Goal: Information Seeking & Learning: Learn about a topic

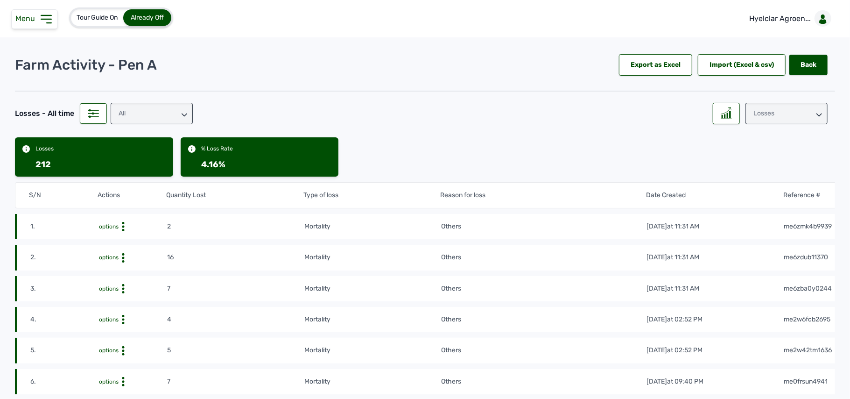
click at [759, 118] on div "Losses" at bounding box center [787, 113] width 82 height 21
click at [748, 163] on div "Weight" at bounding box center [787, 171] width 82 height 17
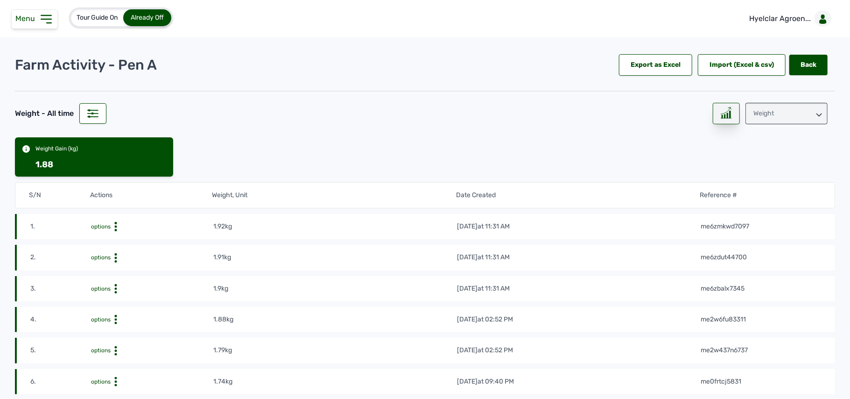
click at [714, 116] on div at bounding box center [726, 113] width 27 height 21
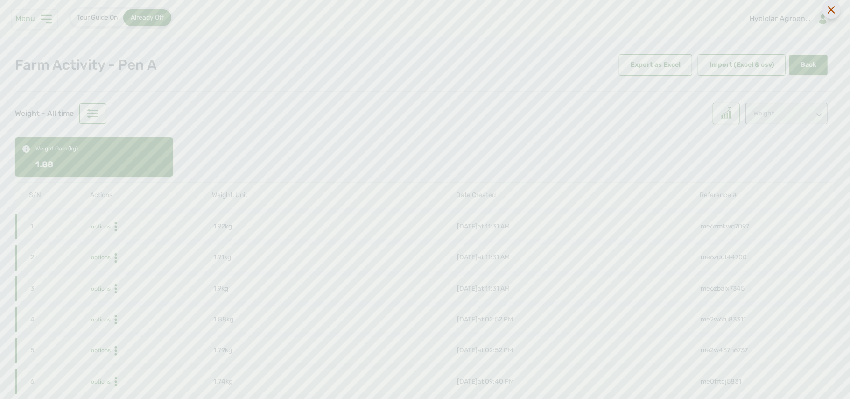
click at [828, 10] on icon at bounding box center [831, 9] width 7 height 7
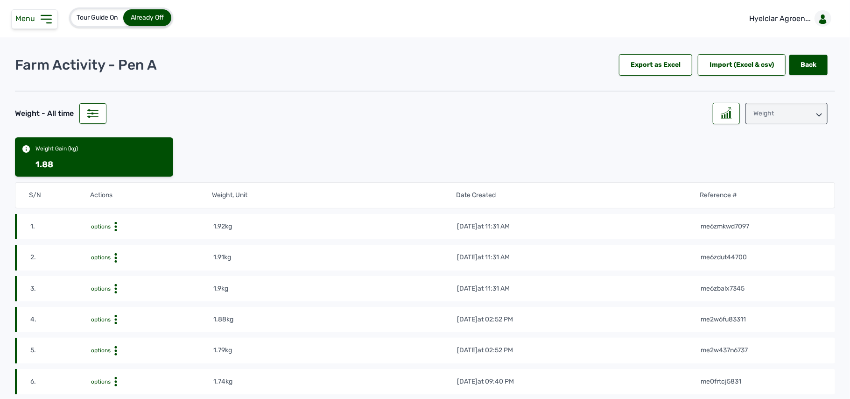
click at [754, 111] on div "Weight" at bounding box center [787, 113] width 82 height 21
click at [751, 147] on div "Raw Materials" at bounding box center [787, 155] width 82 height 17
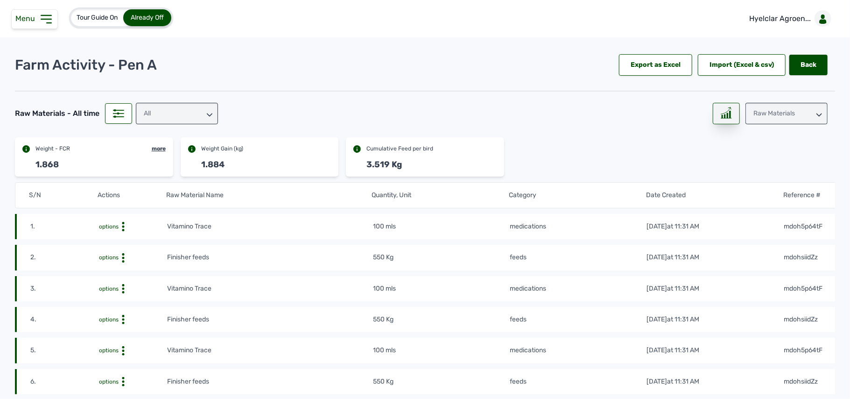
click at [725, 112] on icon at bounding box center [726, 113] width 11 height 12
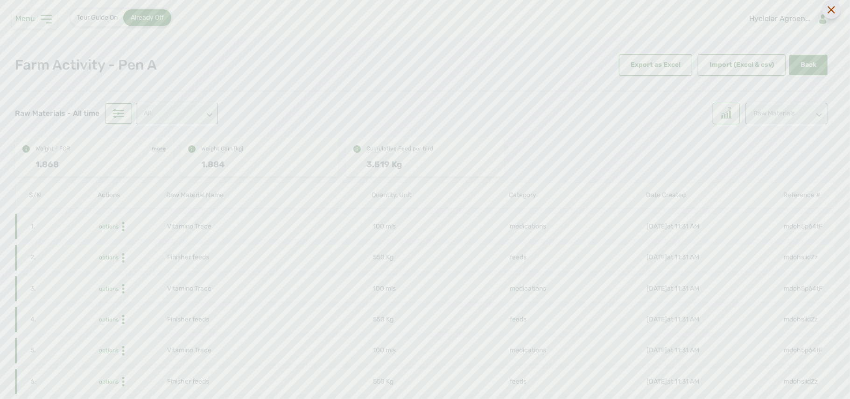
click at [830, 8] on icon at bounding box center [831, 9] width 7 height 7
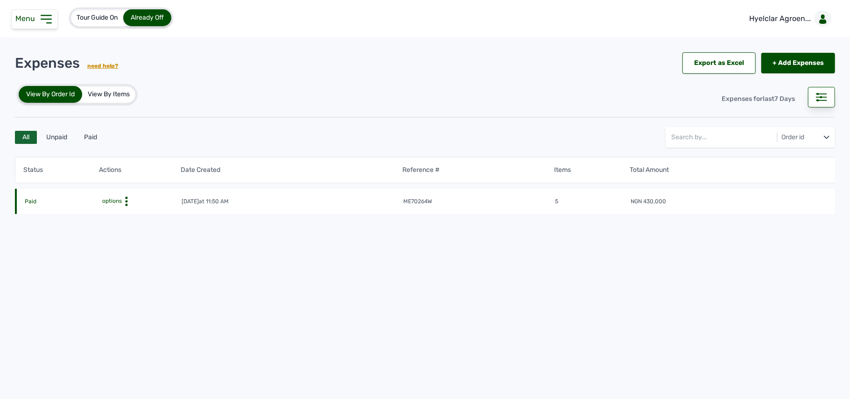
click at [35, 23] on div "Menu" at bounding box center [34, 19] width 47 height 20
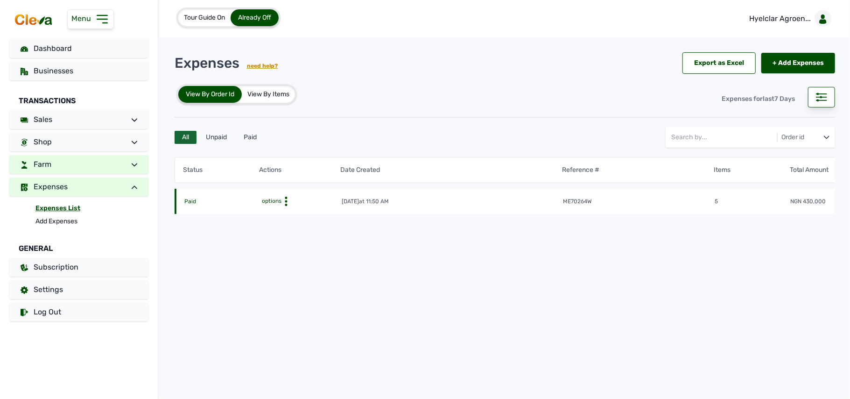
click at [71, 161] on link "Farm" at bounding box center [78, 164] width 139 height 19
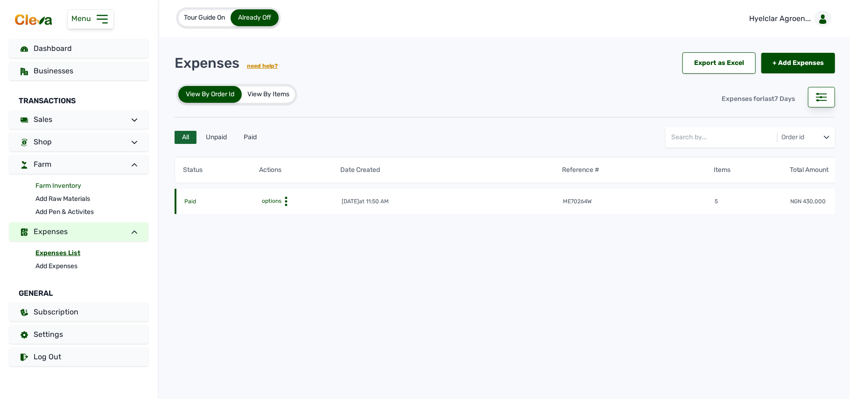
click at [47, 186] on link "Farm Inventory" at bounding box center [91, 185] width 113 height 13
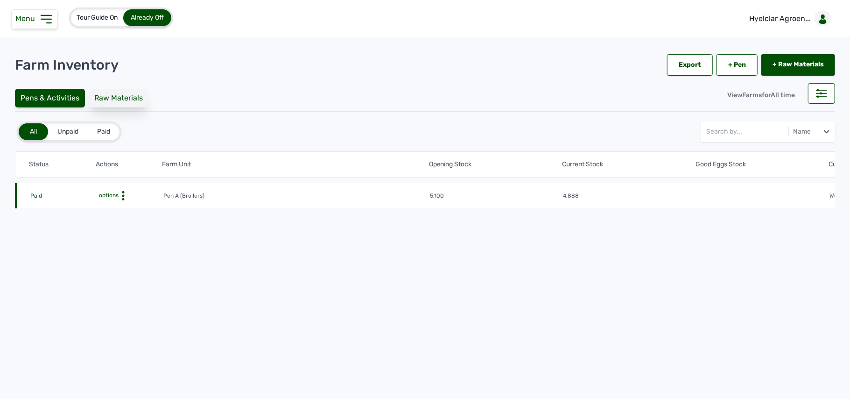
click at [105, 103] on div "Raw Materials" at bounding box center [119, 98] width 60 height 19
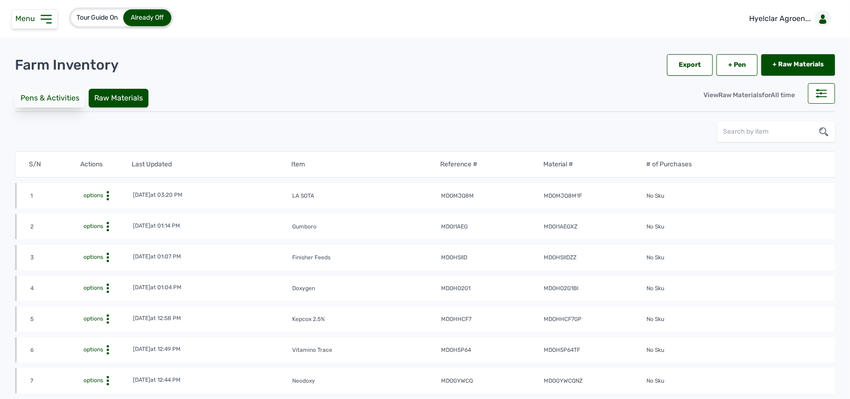
click at [38, 98] on div "Pens & Activities" at bounding box center [50, 98] width 70 height 19
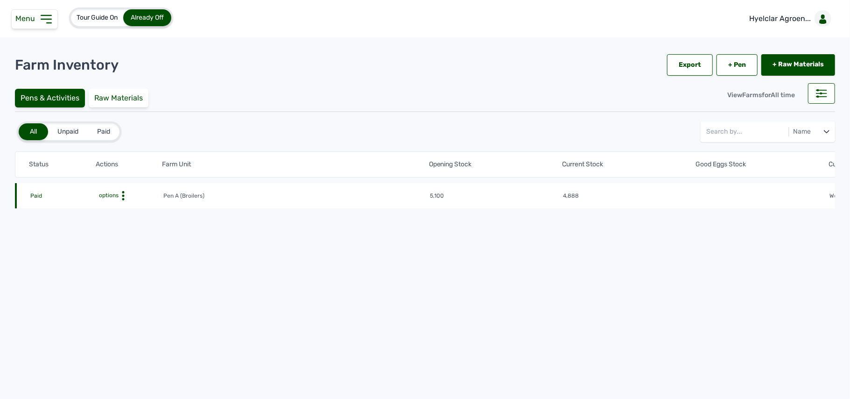
click at [50, 21] on icon at bounding box center [46, 19] width 15 height 15
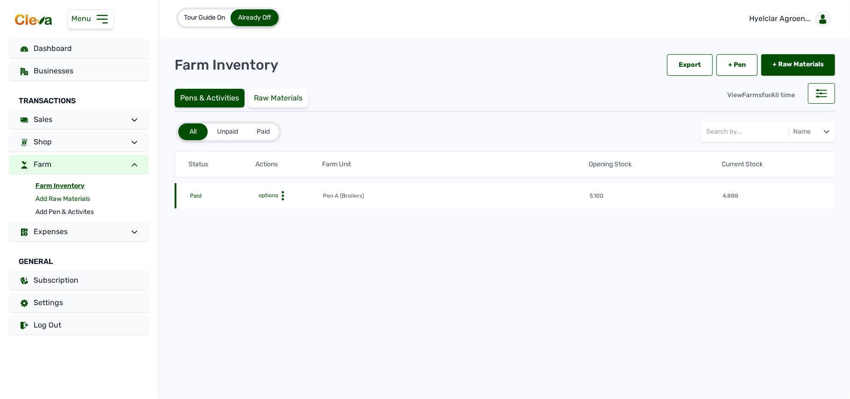
click at [62, 198] on link "Add Raw Materials" at bounding box center [91, 198] width 113 height 13
select select
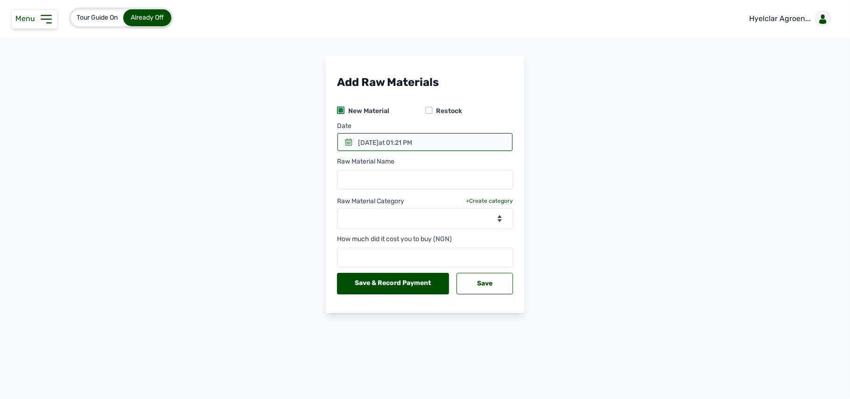
click at [41, 9] on div "Menu" at bounding box center [34, 19] width 47 height 20
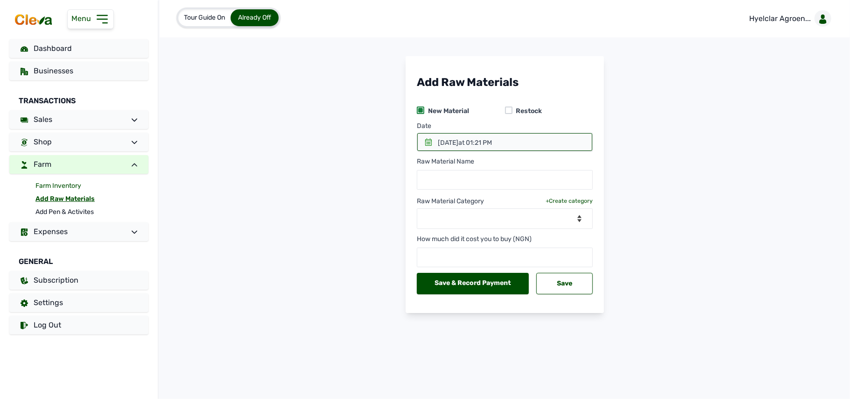
click at [61, 184] on link "Farm Inventory" at bounding box center [91, 185] width 113 height 13
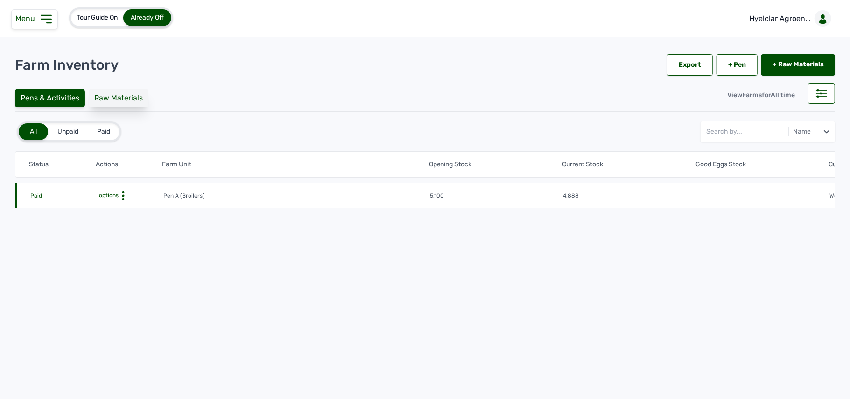
click at [112, 103] on div "Raw Materials" at bounding box center [119, 98] width 60 height 19
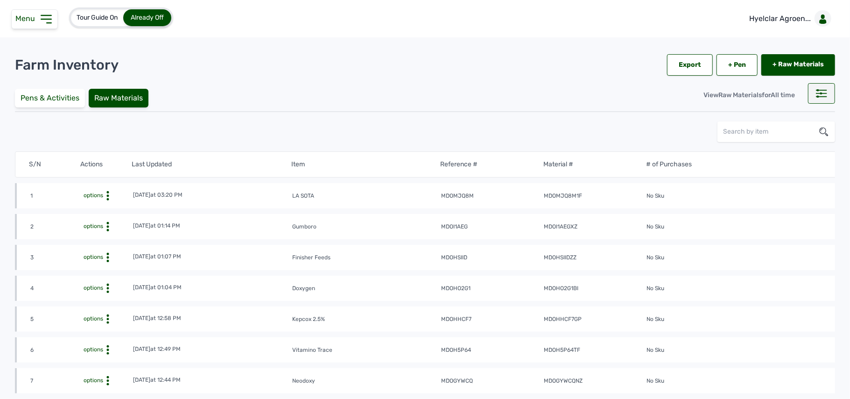
click at [816, 94] on icon at bounding box center [821, 93] width 11 height 8
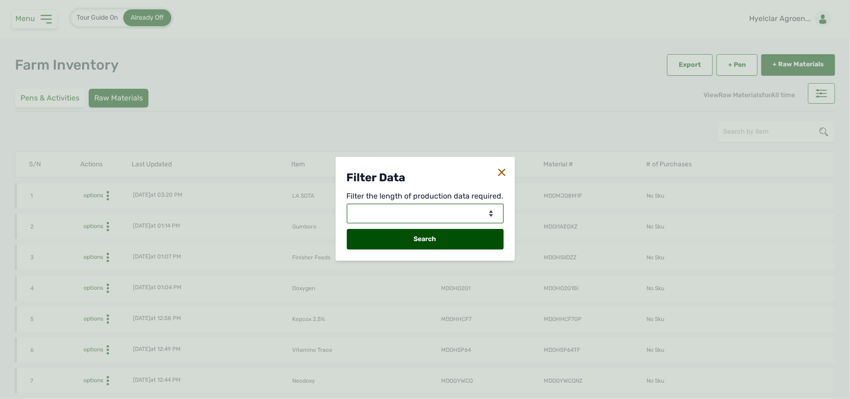
click at [456, 215] on select "View Data for [DATE] View Data in Days View Data in Months View Data in Between…" at bounding box center [425, 214] width 157 height 20
select select "Months"
click at [348, 204] on select "View Data for [DATE] View Data in Days View Data in Months View Data in Between…" at bounding box center [425, 214] width 157 height 20
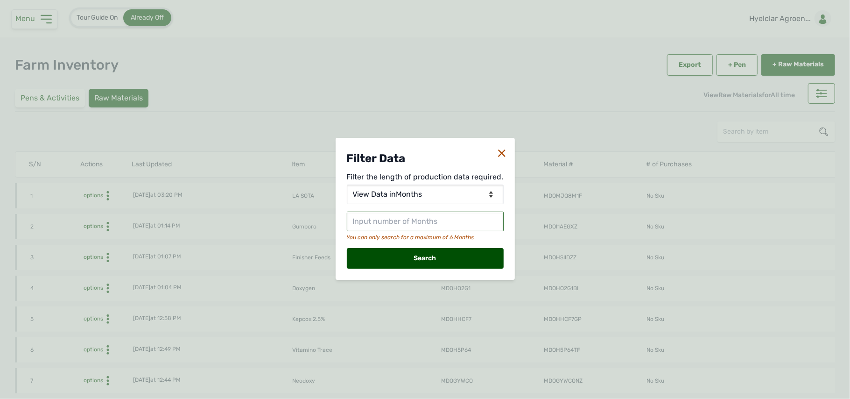
click at [402, 220] on input "text" at bounding box center [425, 222] width 157 height 20
type input "3"
click at [447, 253] on div "Search" at bounding box center [425, 258] width 157 height 21
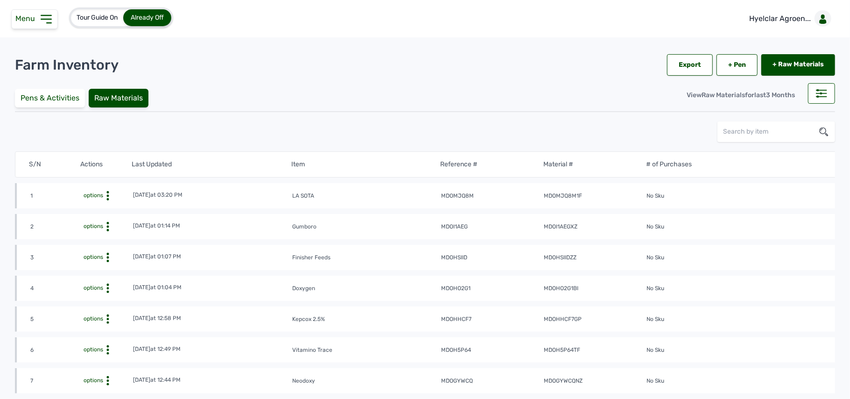
click at [108, 17] on span "Tour Guide On" at bounding box center [97, 18] width 41 height 8
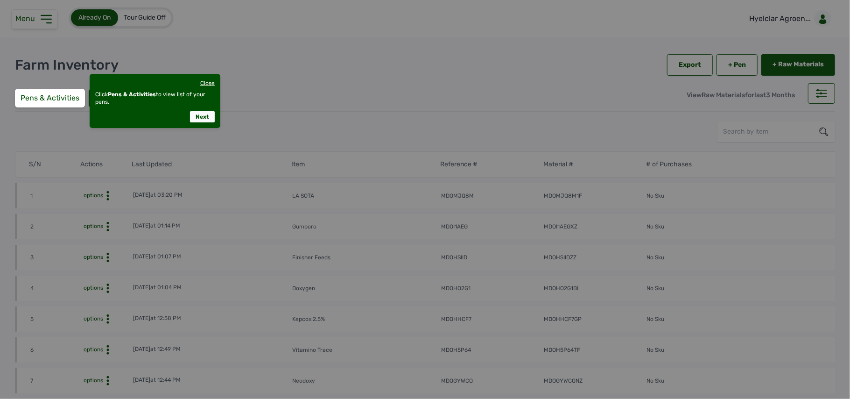
click at [53, 22] on div at bounding box center [425, 199] width 850 height 399
click at [337, 73] on div at bounding box center [425, 199] width 850 height 399
click at [202, 80] on div "Close" at bounding box center [207, 82] width 14 height 7
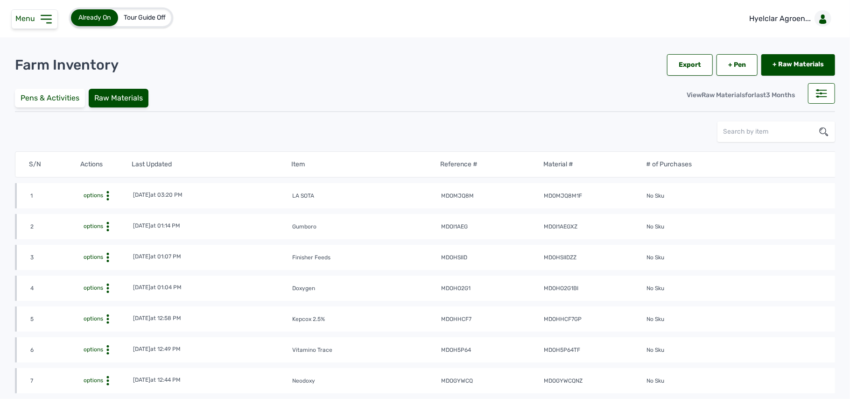
click at [51, 14] on icon at bounding box center [46, 19] width 15 height 15
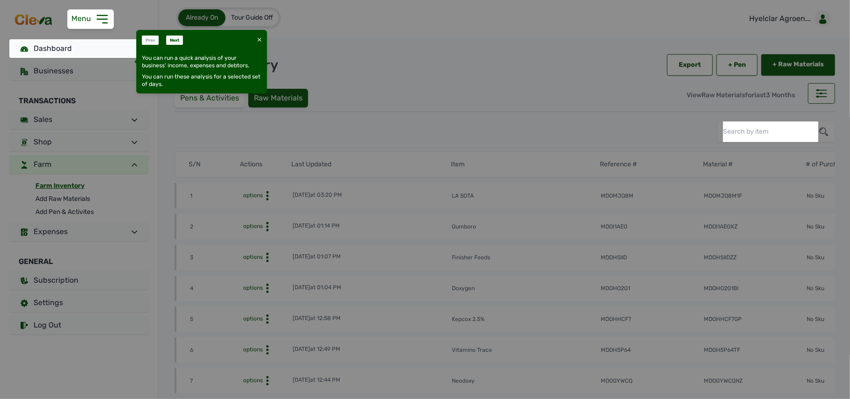
click at [258, 38] on icon at bounding box center [260, 40] width 4 height 4
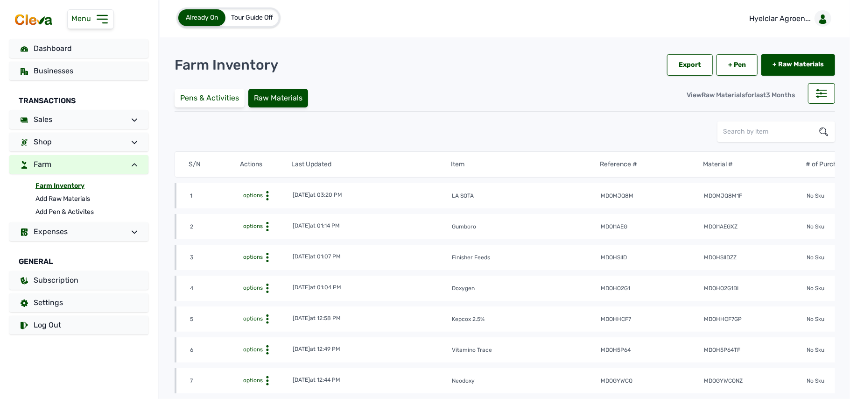
click at [213, 17] on span "Already On" at bounding box center [202, 18] width 32 height 8
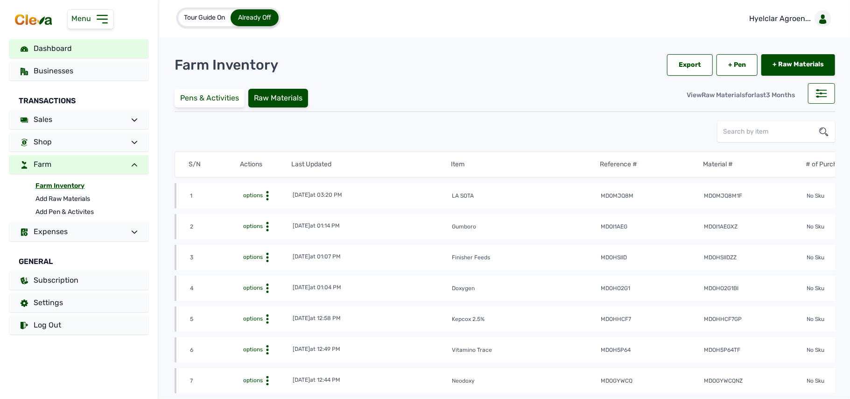
click at [68, 48] on span "Dashboard" at bounding box center [53, 48] width 38 height 9
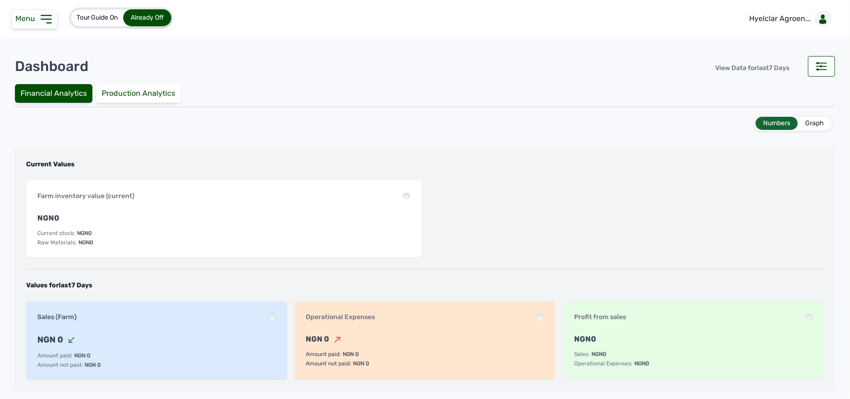
click at [33, 45] on div "Dashboard View Data for last 7 Days" at bounding box center [425, 66] width 821 height 43
click at [811, 120] on div "Graph" at bounding box center [815, 123] width 34 height 13
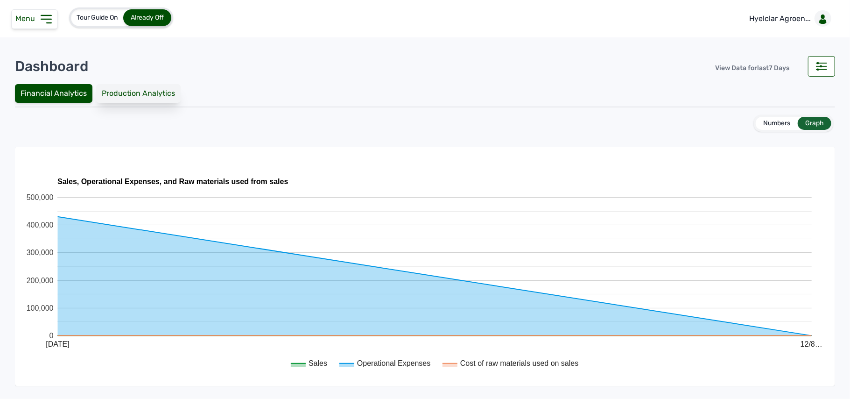
click at [143, 88] on div "Production Analytics" at bounding box center [138, 93] width 85 height 19
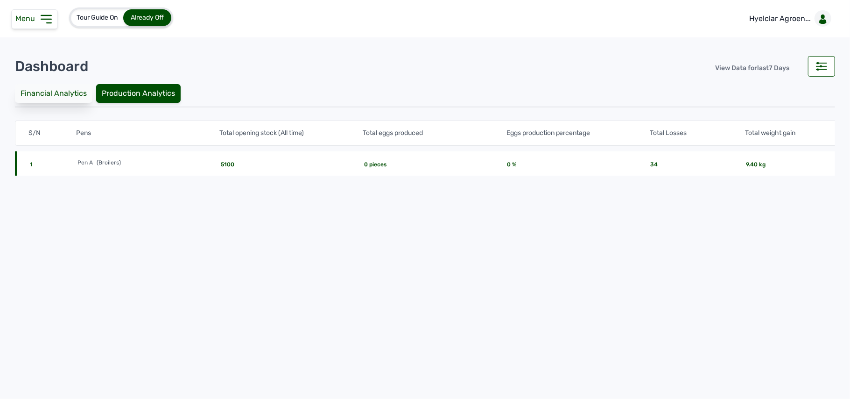
click at [27, 88] on div "Financial Analytics" at bounding box center [54, 93] width 78 height 19
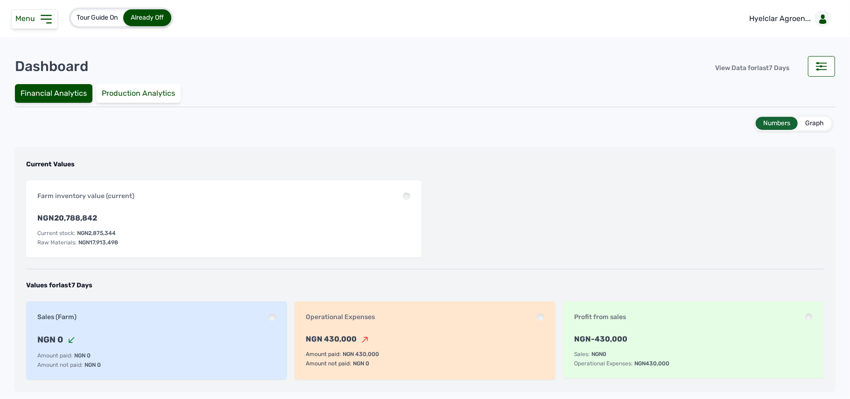
click at [43, 21] on icon at bounding box center [46, 19] width 15 height 15
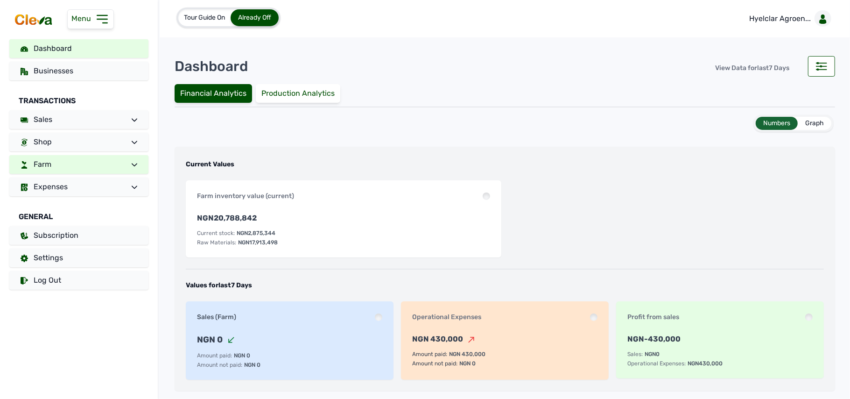
click at [50, 156] on link "Farm" at bounding box center [78, 164] width 139 height 19
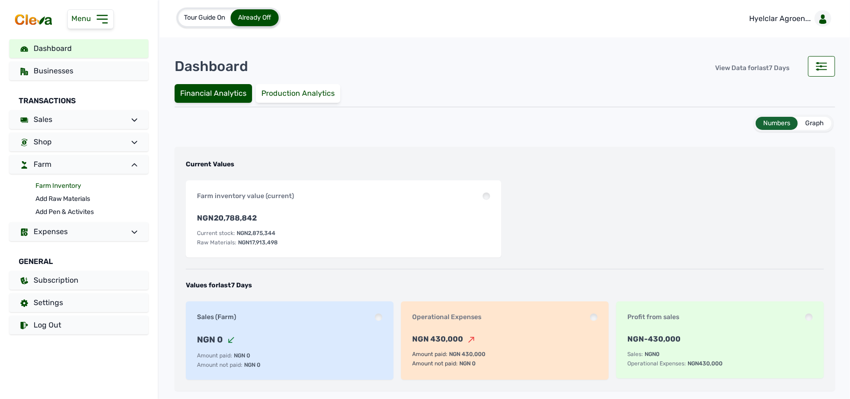
click at [50, 186] on link "Farm Inventory" at bounding box center [91, 185] width 113 height 13
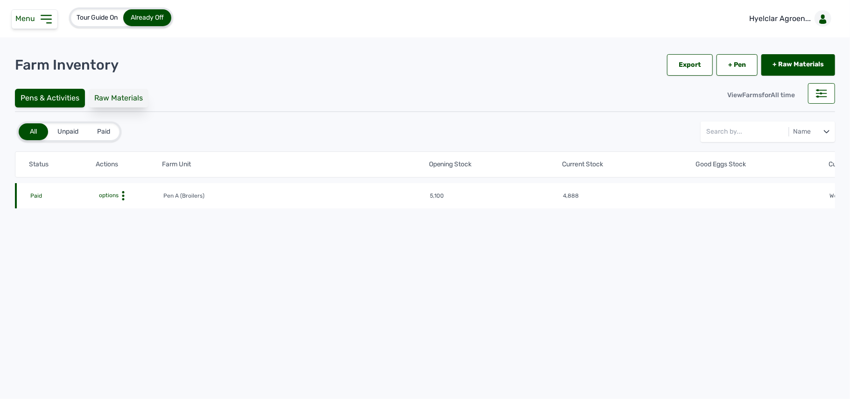
click at [106, 98] on div "Raw Materials" at bounding box center [119, 98] width 60 height 19
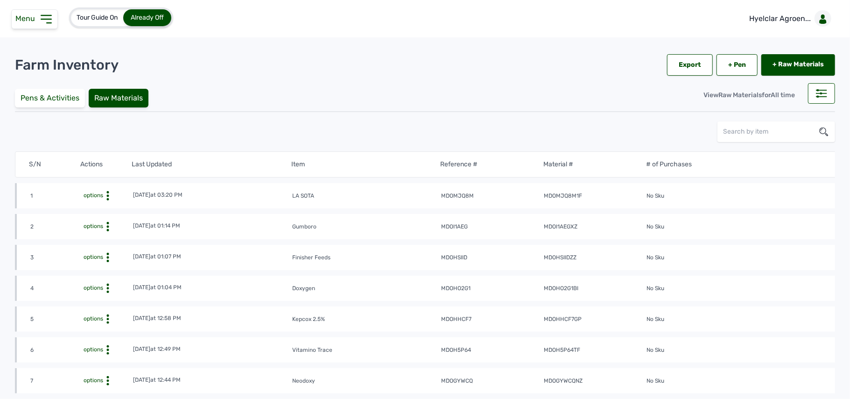
click at [34, 11] on div "Menu" at bounding box center [34, 19] width 47 height 20
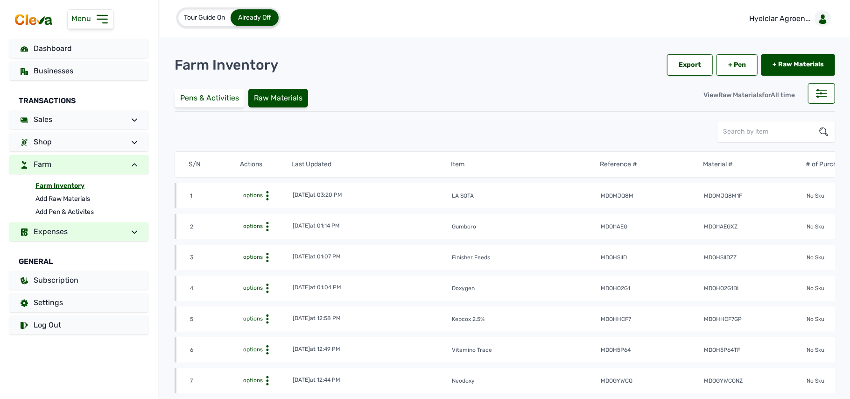
click at [70, 225] on link "Expenses" at bounding box center [78, 231] width 139 height 19
click at [217, 97] on div "Pens & Activities" at bounding box center [210, 98] width 70 height 19
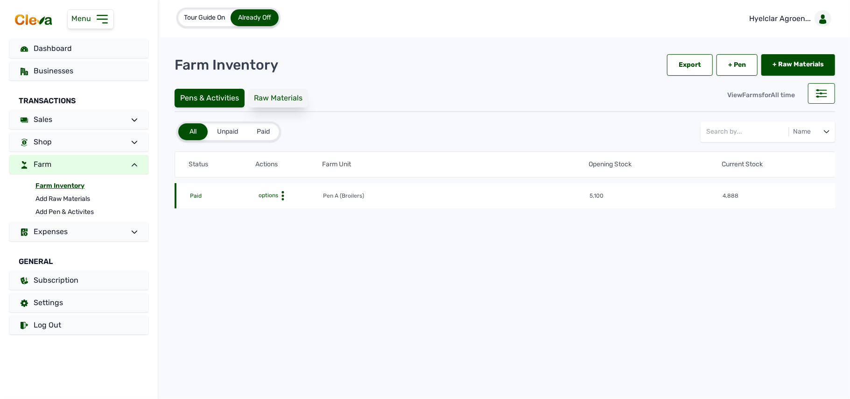
click at [264, 96] on div "Raw Materials" at bounding box center [278, 98] width 60 height 19
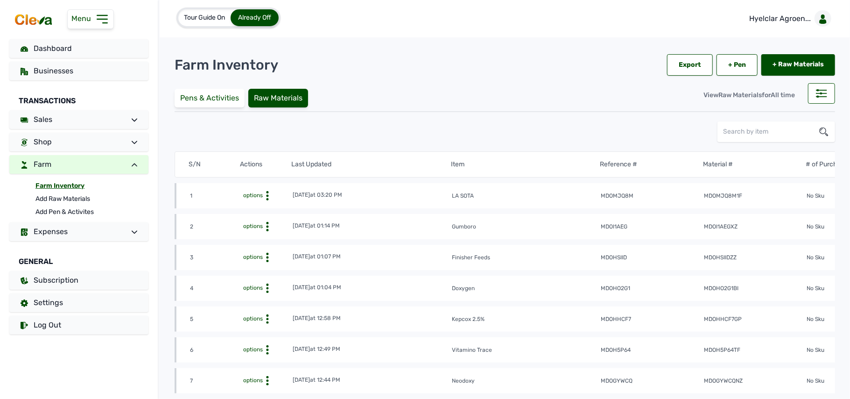
click at [62, 181] on link "Farm Inventory" at bounding box center [91, 185] width 113 height 13
click at [226, 104] on div "Pens & Activities" at bounding box center [210, 98] width 70 height 19
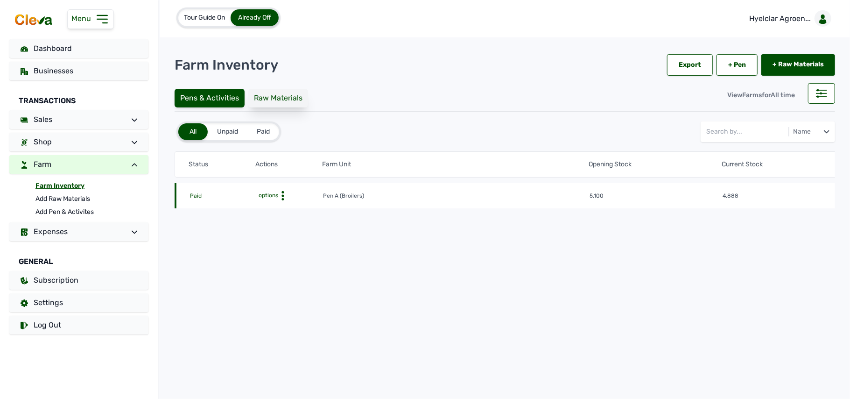
click at [264, 98] on div "Raw Materials" at bounding box center [278, 98] width 60 height 19
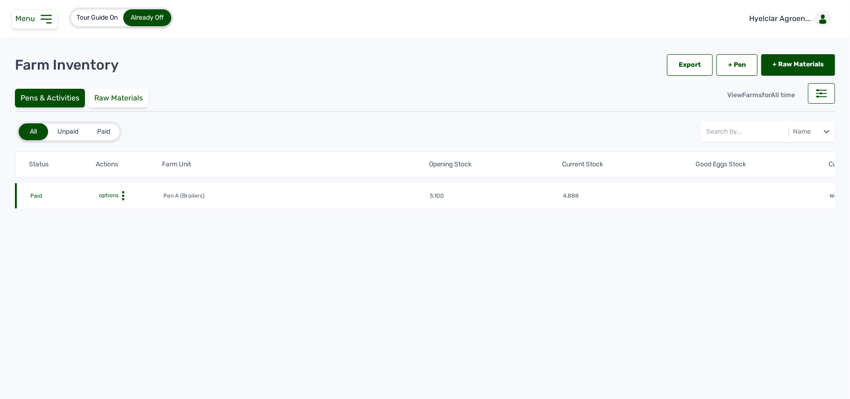
click at [125, 194] on icon at bounding box center [123, 195] width 9 height 9
click at [126, 206] on div "Farm Activities" at bounding box center [129, 210] width 66 height 11
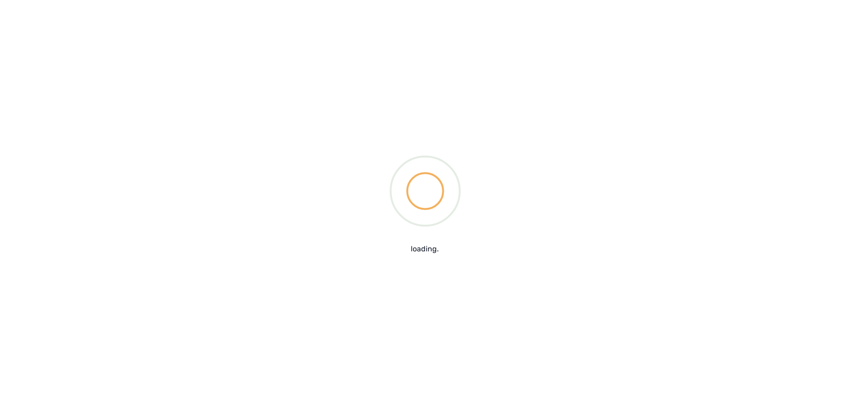
click at [126, 209] on div "loading." at bounding box center [425, 199] width 850 height 399
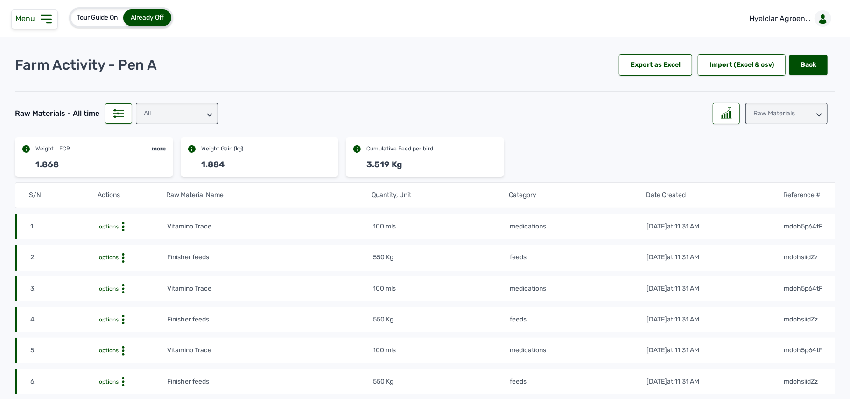
click at [764, 114] on div "Raw Materials" at bounding box center [787, 113] width 82 height 21
click at [728, 114] on rect at bounding box center [728, 115] width 1 height 5
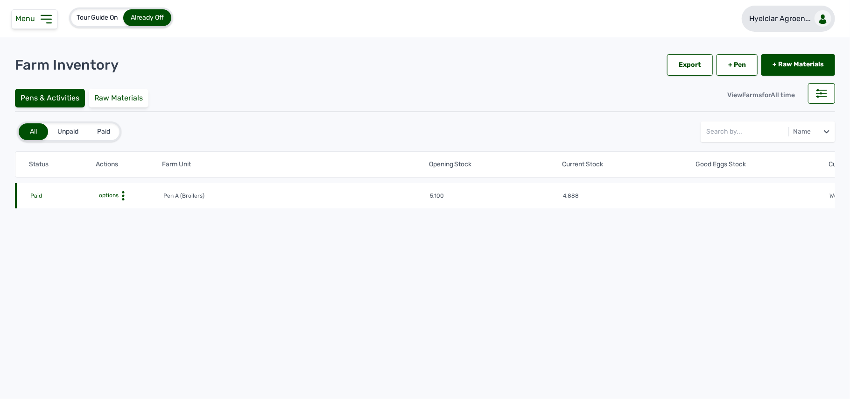
click at [788, 14] on p "Hyelclar Agroen..." at bounding box center [781, 18] width 62 height 11
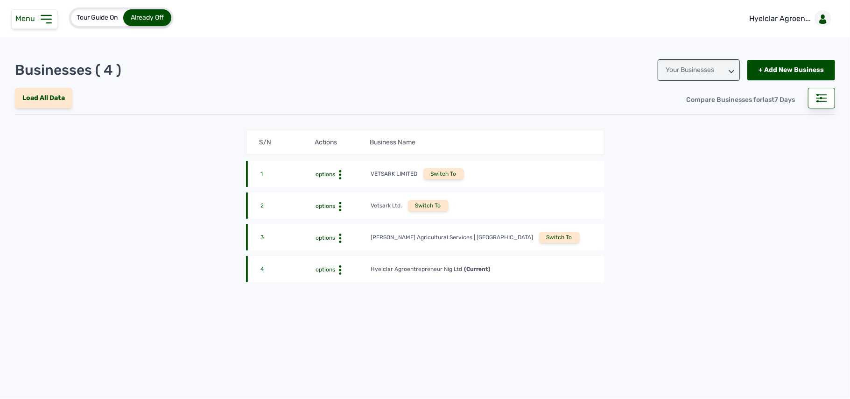
click at [539, 236] on div "Switch To" at bounding box center [559, 237] width 41 height 11
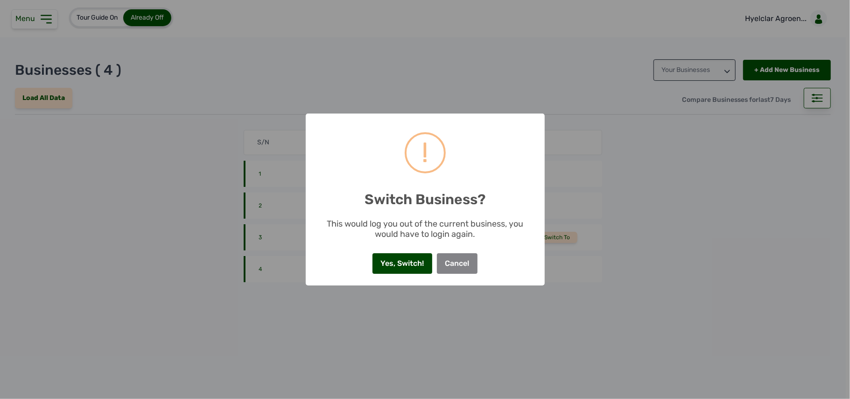
click at [413, 260] on button "Yes, Switch!" at bounding box center [403, 263] width 60 height 21
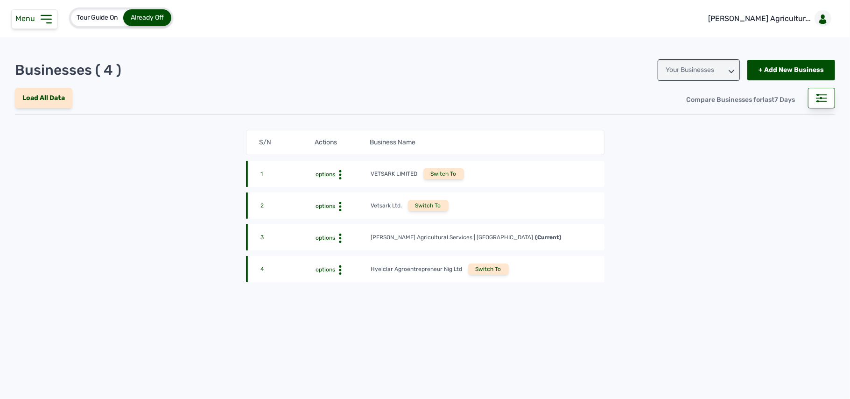
click at [46, 23] on icon at bounding box center [46, 18] width 10 height 7
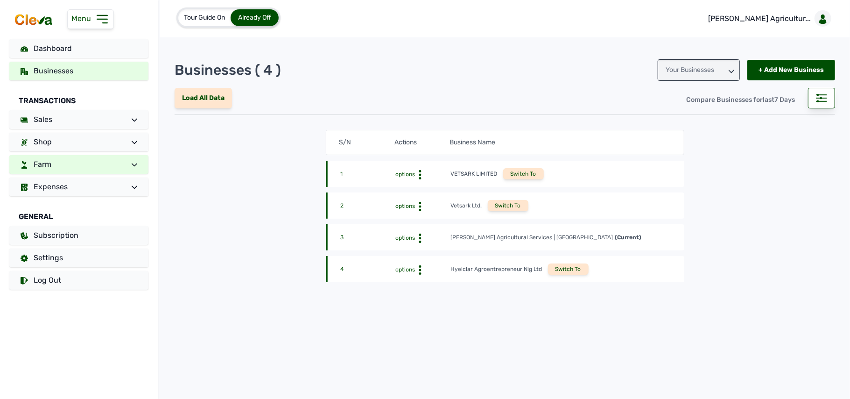
click at [70, 163] on link "Farm" at bounding box center [78, 164] width 139 height 19
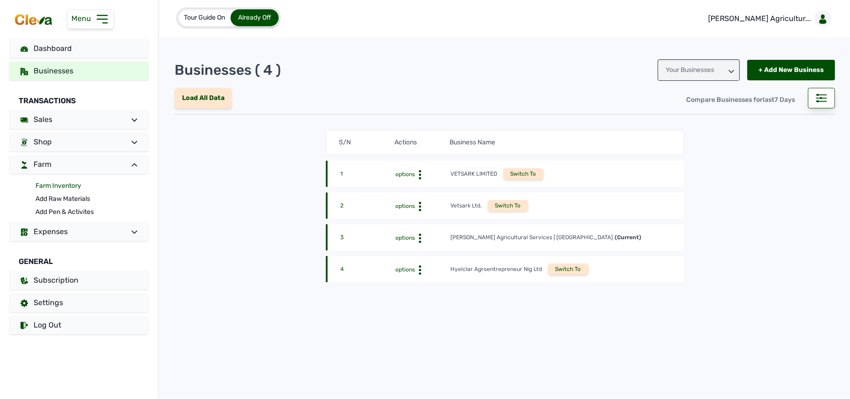
click at [64, 181] on link "Farm Inventory" at bounding box center [91, 185] width 113 height 13
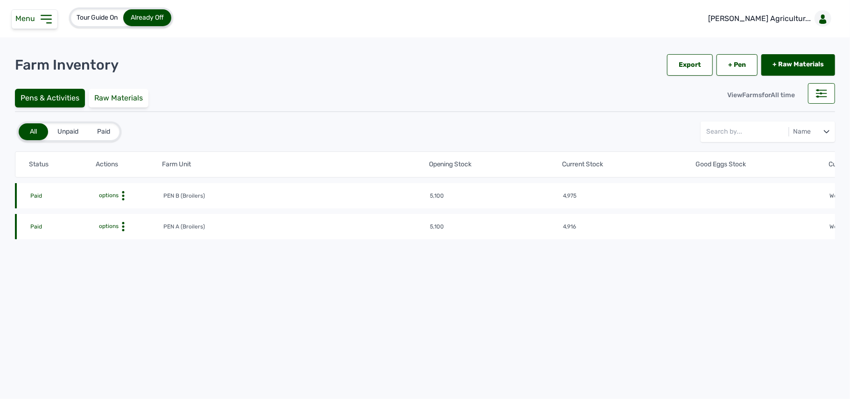
click at [123, 197] on circle at bounding box center [123, 196] width 2 height 2
click at [129, 96] on div "Raw Materials" at bounding box center [119, 98] width 60 height 19
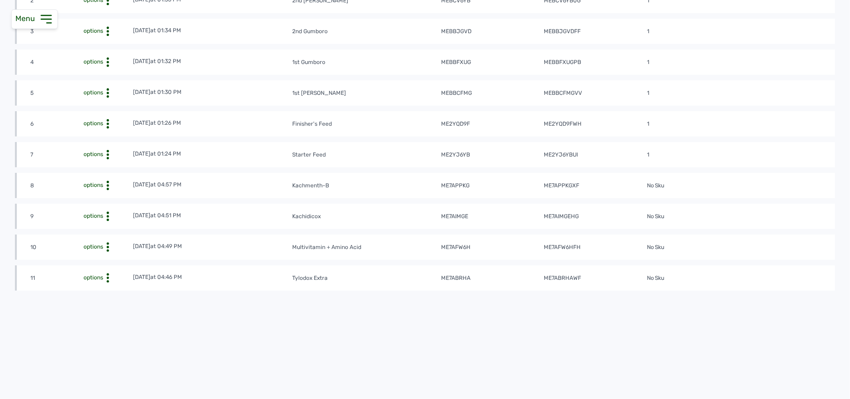
scroll to position [228, 0]
click at [99, 289] on div "View" at bounding box center [98, 290] width 66 height 11
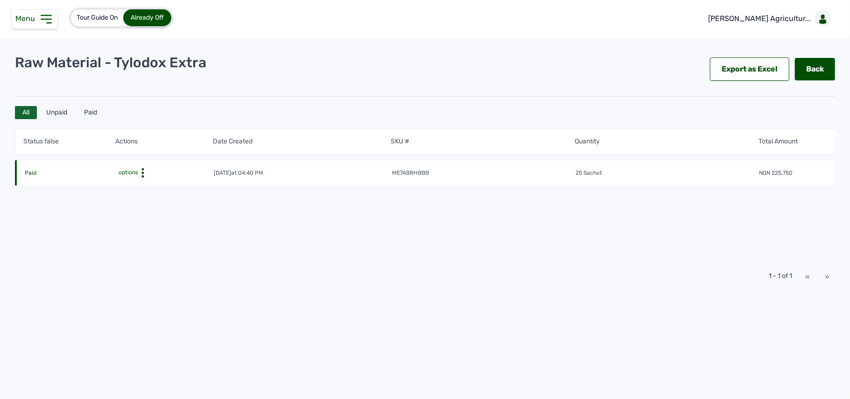
click at [145, 173] on icon at bounding box center [142, 172] width 9 height 9
click at [181, 196] on div "Payment History" at bounding box center [174, 198] width 66 height 11
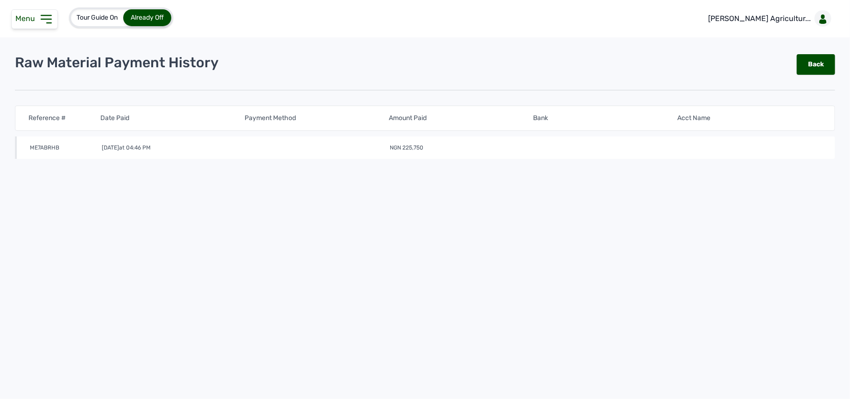
click at [51, 14] on icon at bounding box center [46, 19] width 15 height 15
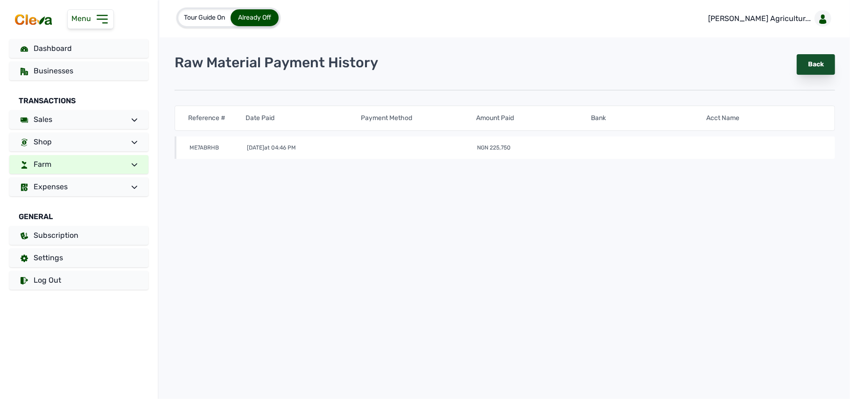
click at [817, 62] on link "Back" at bounding box center [816, 64] width 38 height 21
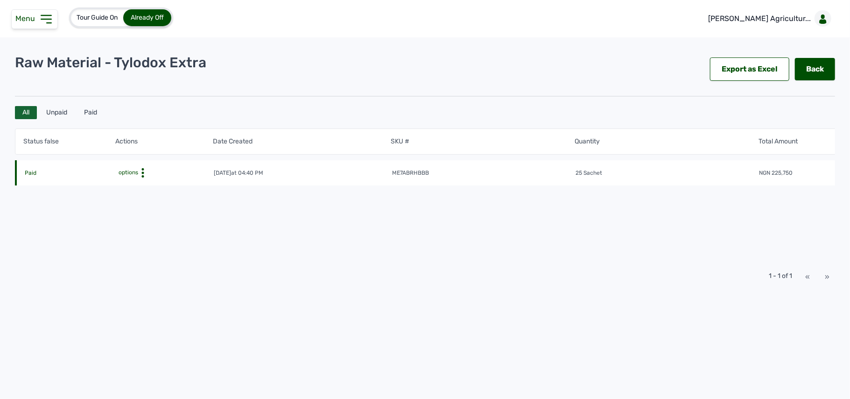
click at [42, 17] on icon at bounding box center [46, 19] width 15 height 15
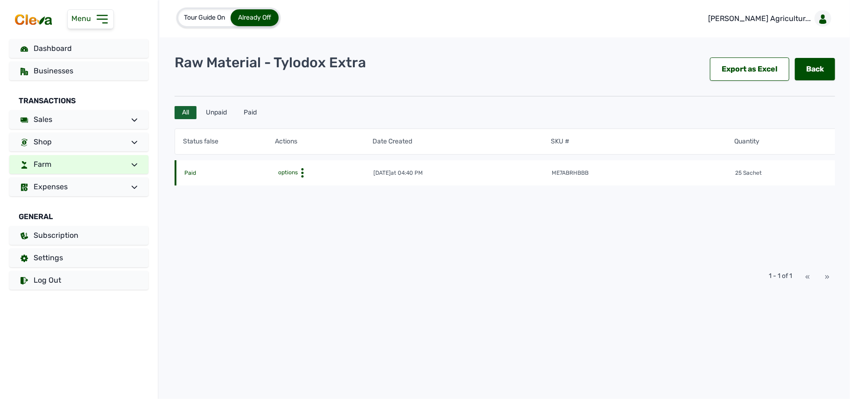
click at [61, 163] on link "Farm" at bounding box center [78, 164] width 139 height 19
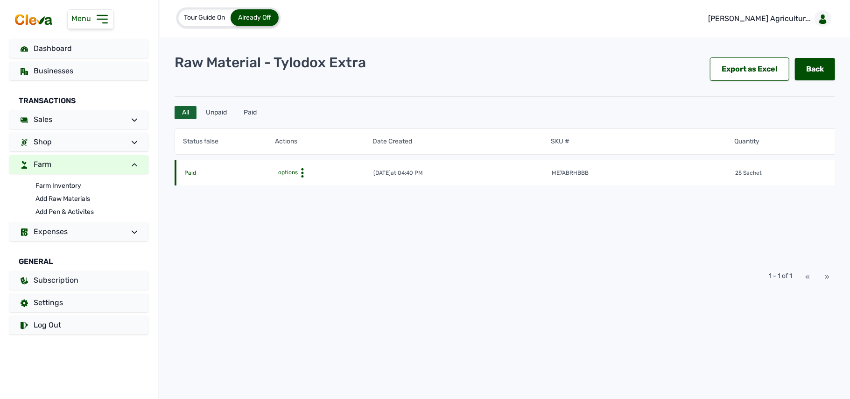
click at [510, 167] on tr "Paid options 9th Jul 2025 at 04:40 PM me7abrhbbb 25 Sachet NGN 225,750" at bounding box center [642, 172] width 935 height 25
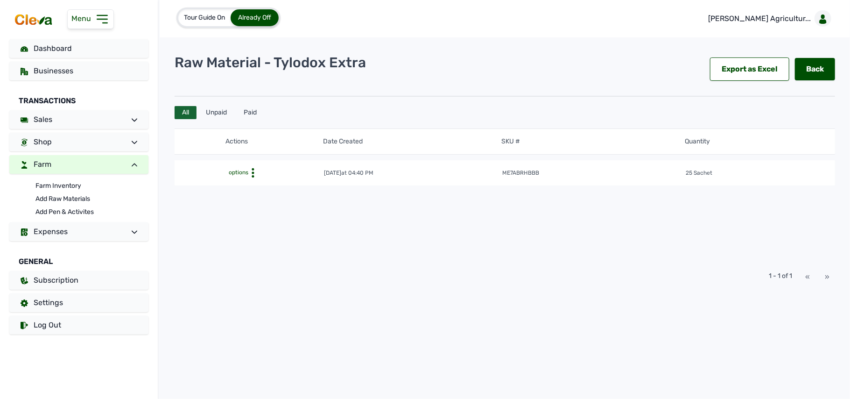
scroll to position [0, 75]
click at [226, 172] on icon at bounding box center [227, 172] width 9 height 9
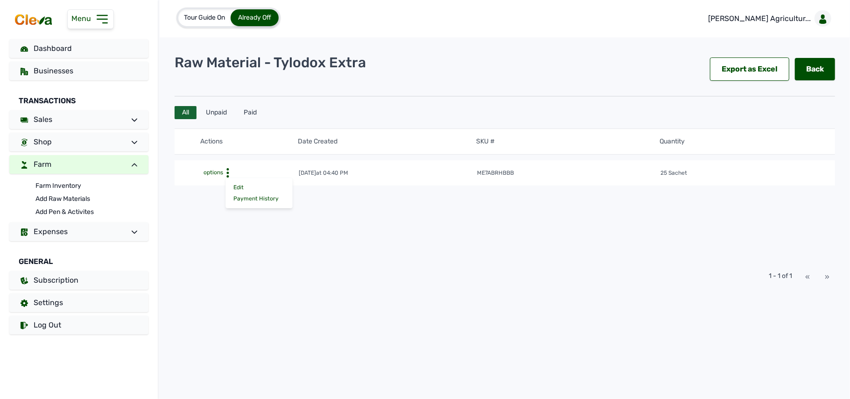
click at [371, 212] on div "Status false Actions Date Created SKU # Quantity Total Amount Paid options Edit…" at bounding box center [505, 191] width 661 height 137
click at [232, 184] on div "Edit" at bounding box center [259, 187] width 66 height 11
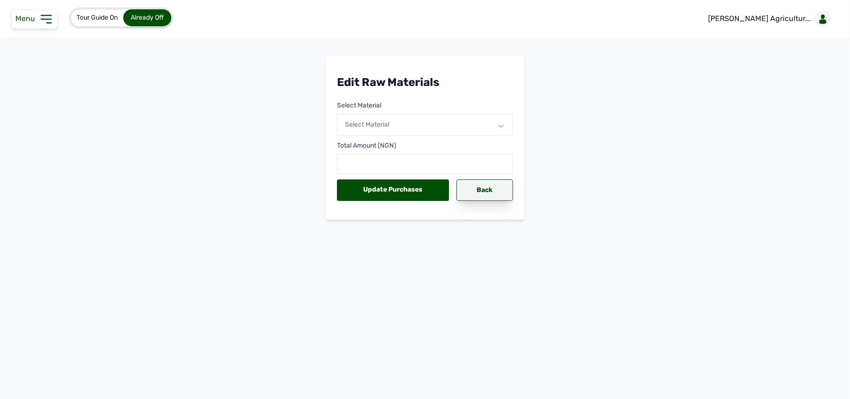
click at [475, 189] on div "Back" at bounding box center [485, 189] width 57 height 21
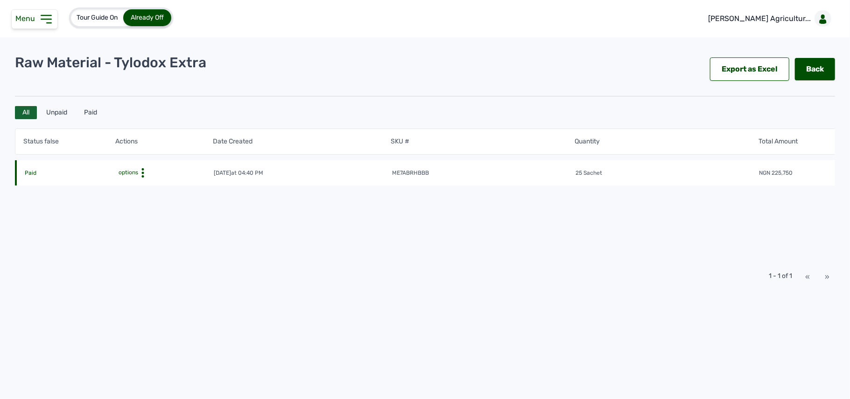
click at [482, 170] on td "me7abrhbbb" at bounding box center [484, 173] width 184 height 9
click at [682, 174] on td "25 Sachet" at bounding box center [667, 173] width 184 height 9
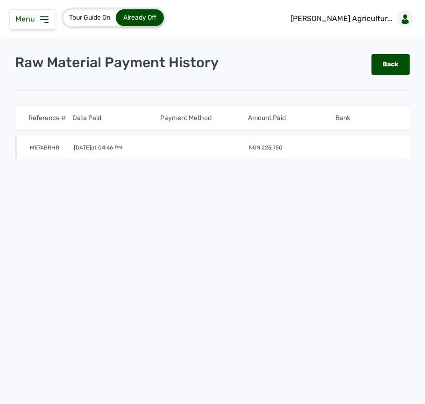
click at [102, 141] on div "me7abrhb 11th Aug 2025 at 04:46 PM NGN 225,750" at bounding box center [270, 147] width 510 height 22
click at [212, 141] on div "me7abrhb 11th Aug 2025 at 04:46 PM NGN 225,750" at bounding box center [270, 147] width 510 height 22
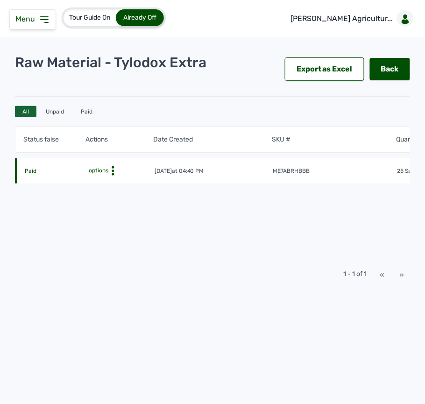
click at [46, 21] on icon at bounding box center [44, 19] width 11 height 11
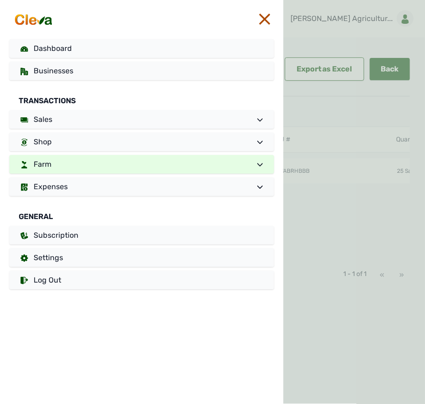
click at [105, 158] on link "Farm" at bounding box center [141, 164] width 265 height 19
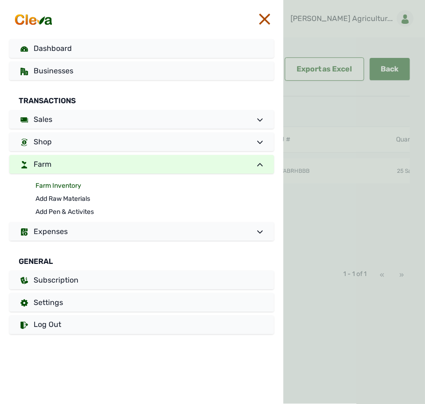
click at [68, 185] on link "Farm Inventory" at bounding box center [154, 185] width 239 height 13
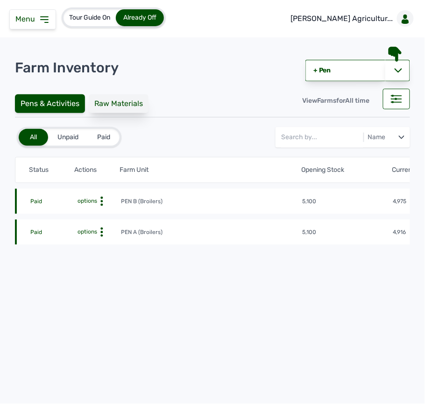
click at [113, 104] on div "Raw Materials" at bounding box center [119, 103] width 60 height 19
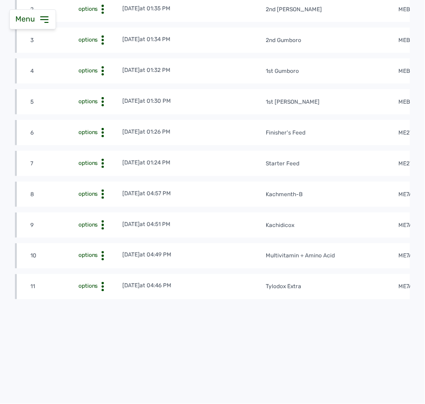
scroll to position [212, 0]
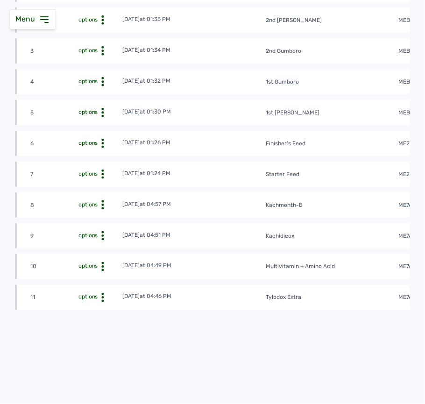
click at [314, 238] on td "Kachidicox" at bounding box center [329, 236] width 138 height 9
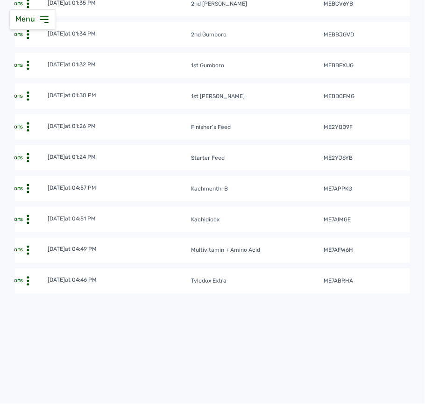
scroll to position [233, 0]
click at [290, 251] on td "Multivitamin + Amino Acid" at bounding box center [254, 250] width 138 height 9
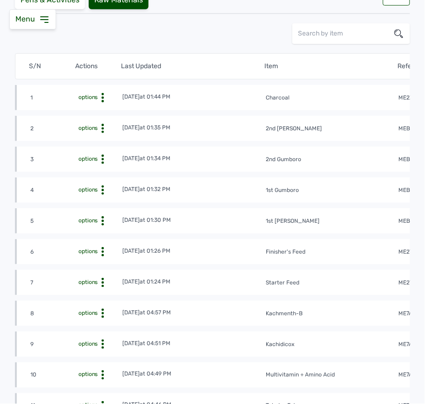
scroll to position [98, 0]
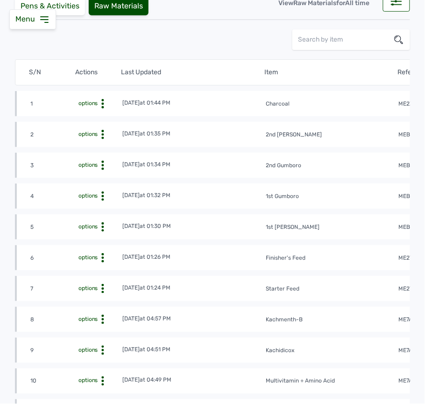
click at [219, 122] on tr "1 options 14th Aug 2025 at 01:44 PM Charcoal me2z2ql7 me2z2ql7Wz 2" at bounding box center [397, 134] width 765 height 25
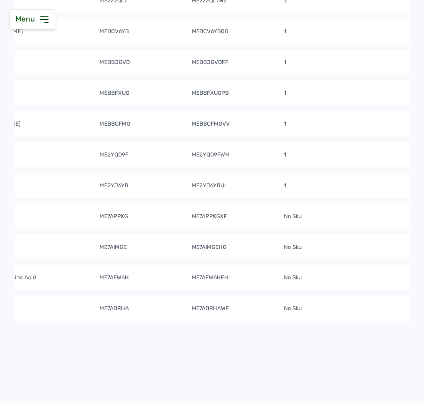
scroll to position [233, 0]
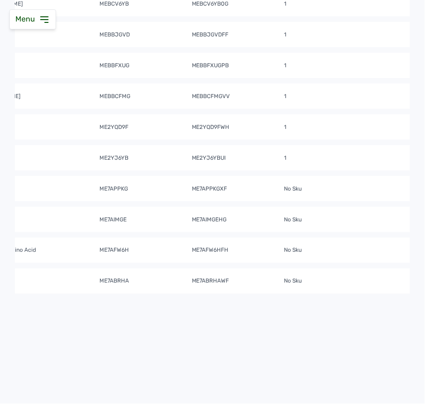
click at [118, 238] on tr "9 options 11th Aug 2025 at 04:51 PM Kachidicox me7aimge me7aimgeHg No Sku" at bounding box center [98, 250] width 765 height 25
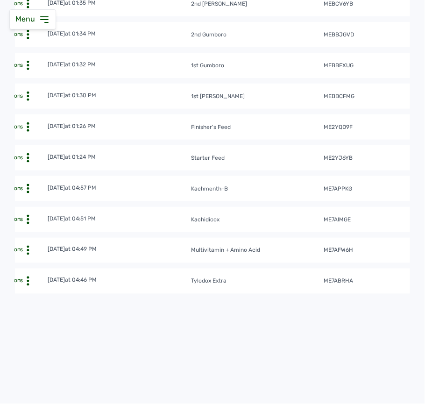
click at [253, 207] on tr "8 options 11th Aug 2025 at 04:57 PM Kachmenth-B me7appkg me7appkgxF No Sku" at bounding box center [322, 219] width 765 height 25
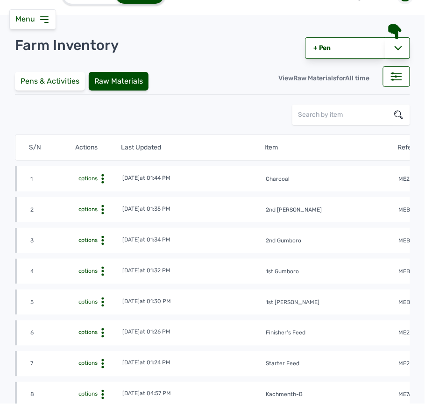
scroll to position [0, 0]
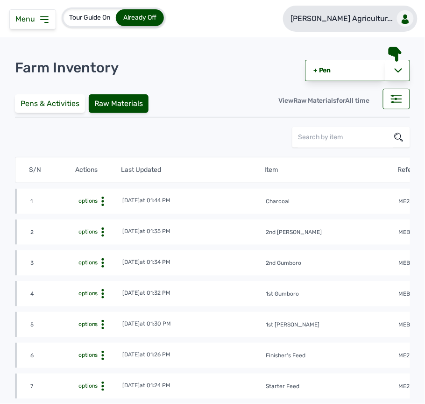
click at [361, 23] on p "Rena Agricultur..." at bounding box center [341, 18] width 103 height 11
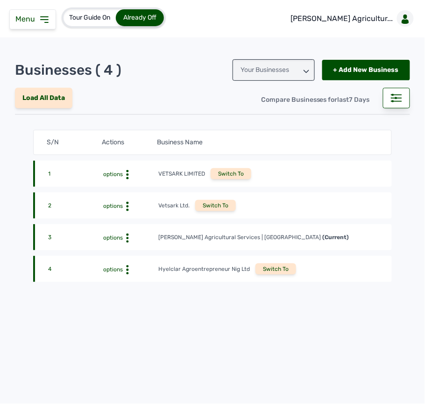
click at [270, 268] on div "Switch To" at bounding box center [275, 268] width 41 height 11
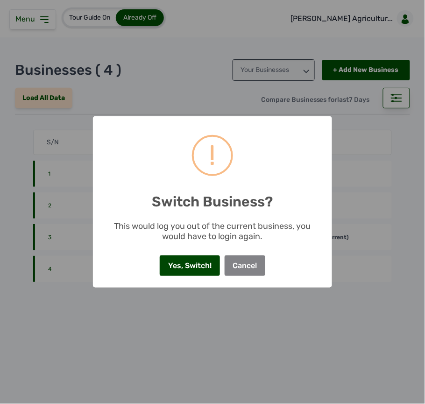
click at [194, 263] on button "Yes, Switch!" at bounding box center [190, 265] width 60 height 21
